Goal: Transaction & Acquisition: Purchase product/service

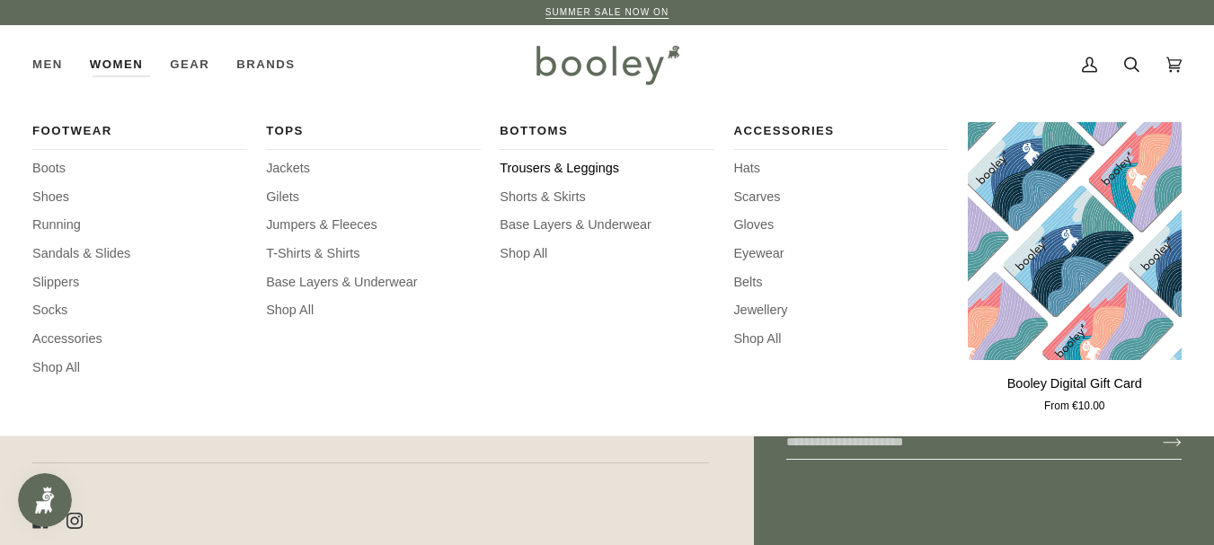
click at [508, 163] on span "Trousers & Leggings" at bounding box center [606, 169] width 214 height 20
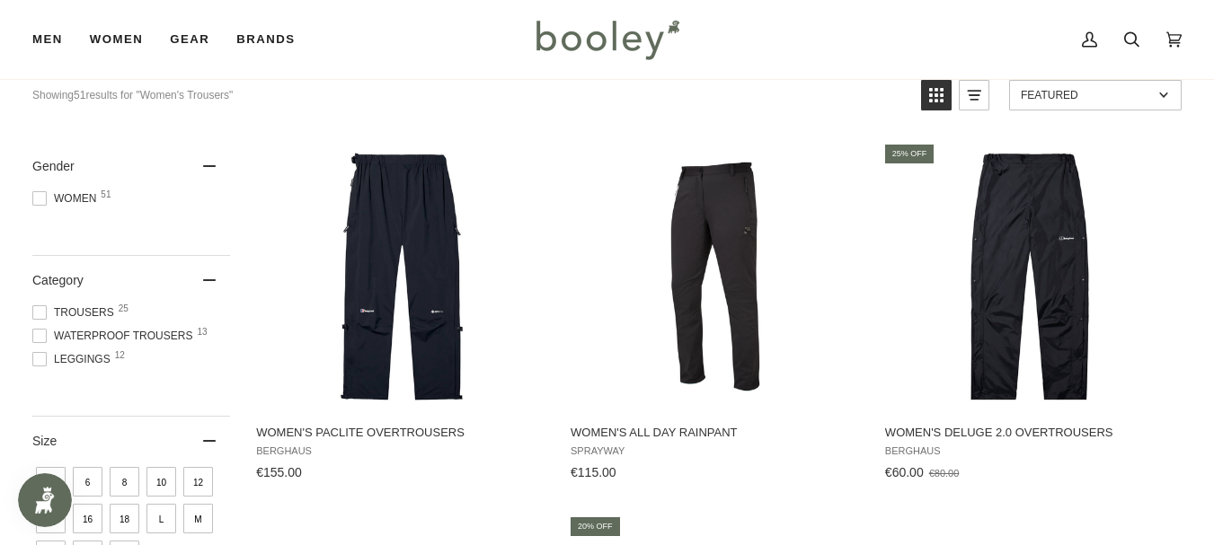
click at [100, 309] on span "Trousers 25" at bounding box center [75, 313] width 87 height 16
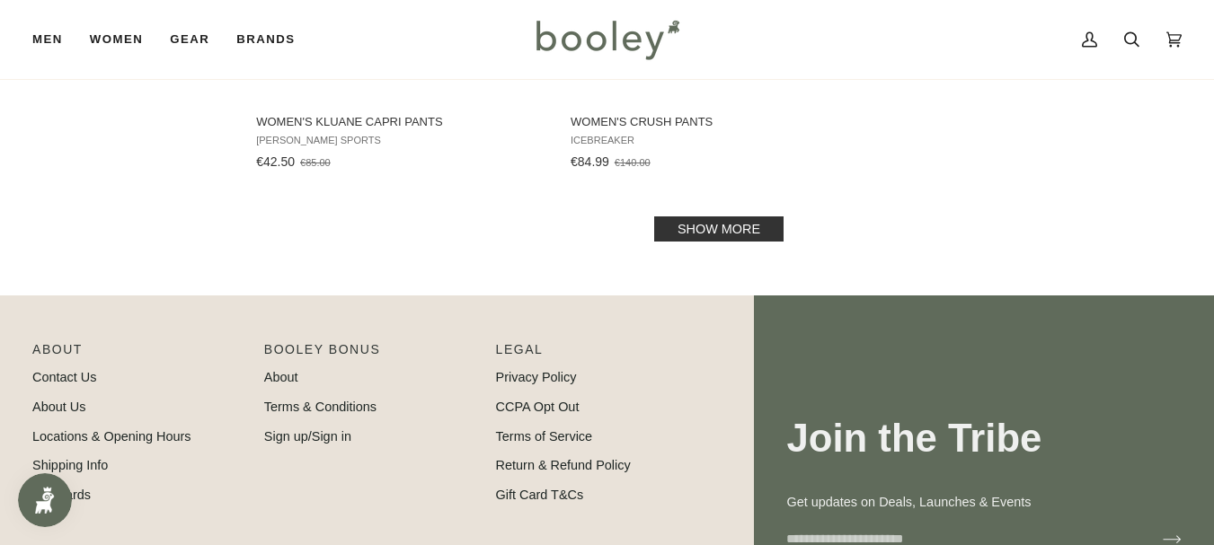
scroll to position [2785, 0]
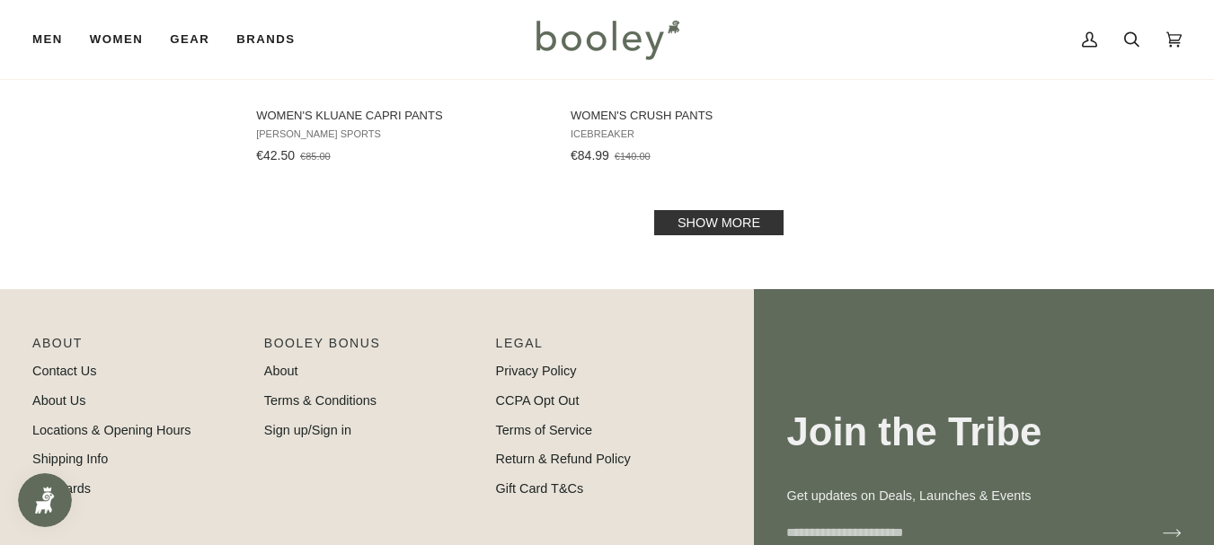
click at [673, 210] on link "Show more" at bounding box center [718, 222] width 129 height 25
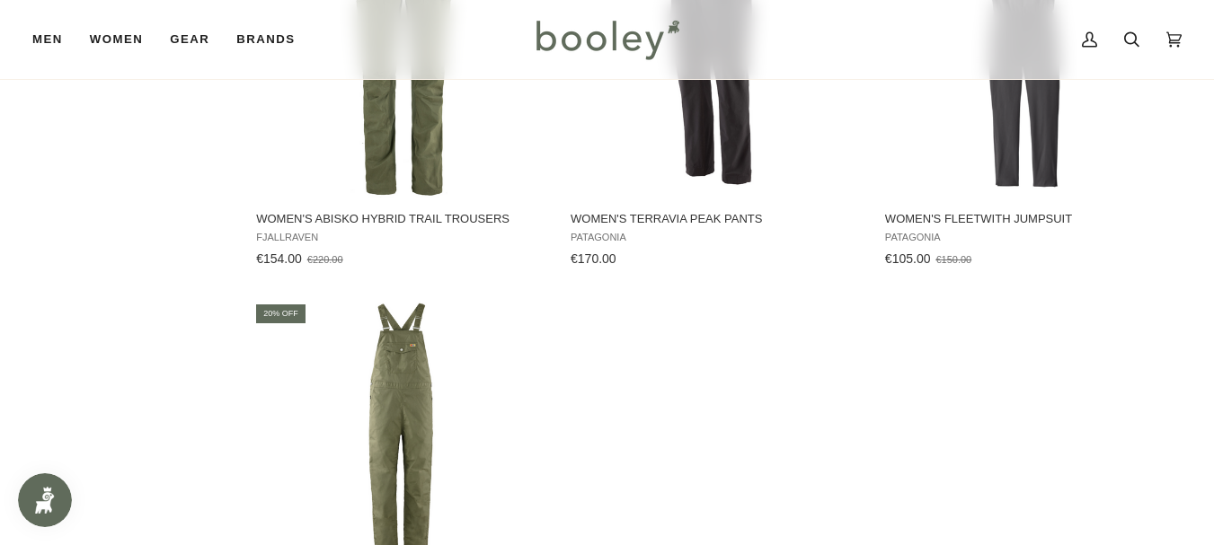
scroll to position [2785, 0]
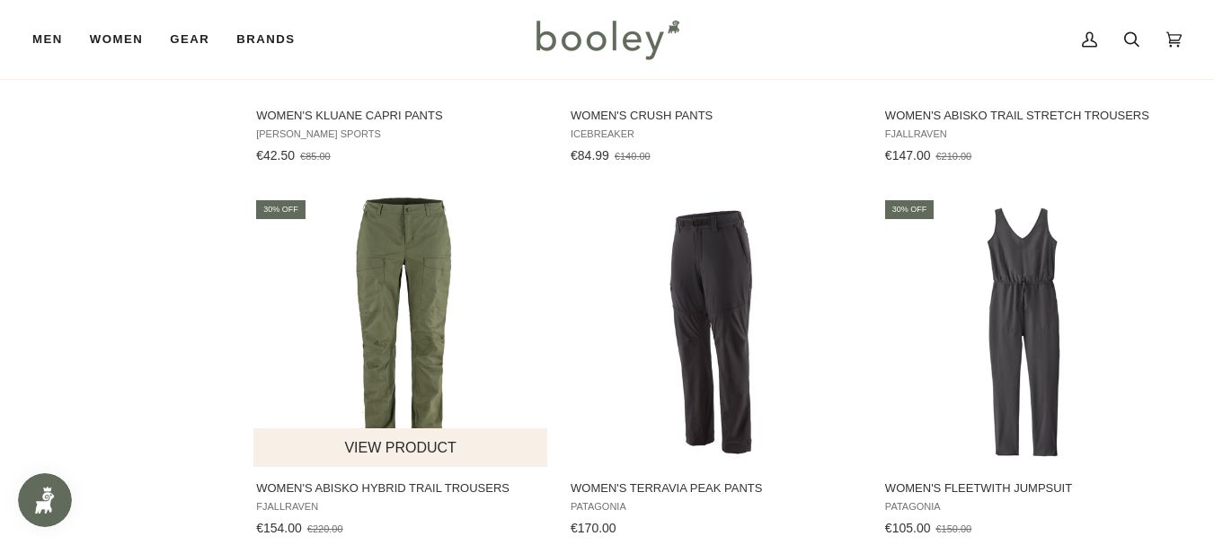
click at [404, 288] on img "Women's Abisko Hybrid Trail Trousers" at bounding box center [401, 332] width 269 height 269
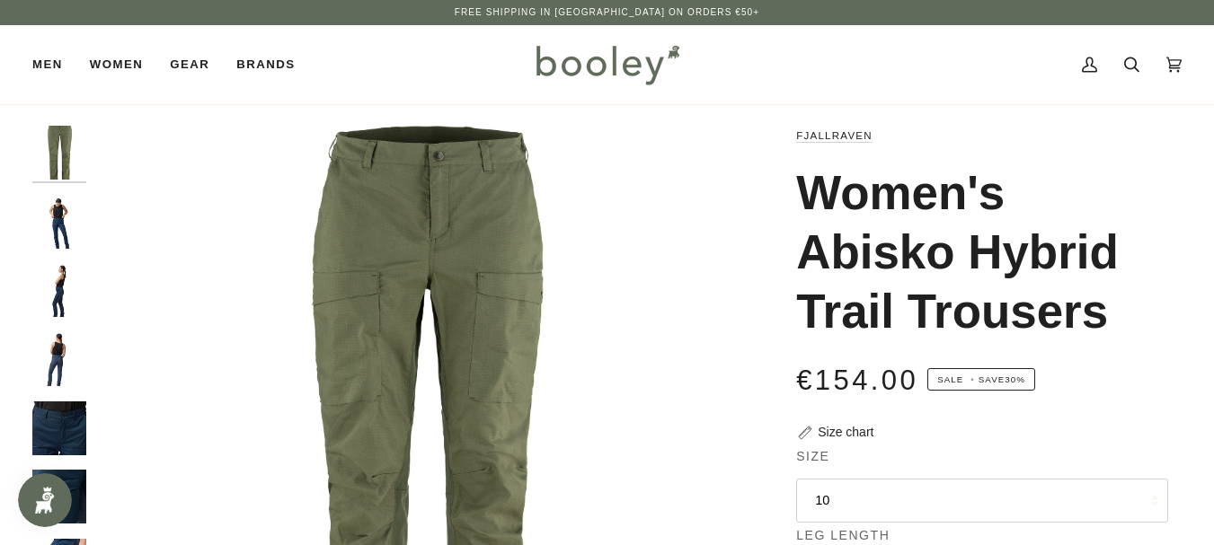
click at [48, 340] on img "Fjallraven Women's Abisko Hybrid Trail Trousers - Booley Galway" at bounding box center [59, 359] width 54 height 54
